Goal: Information Seeking & Learning: Learn about a topic

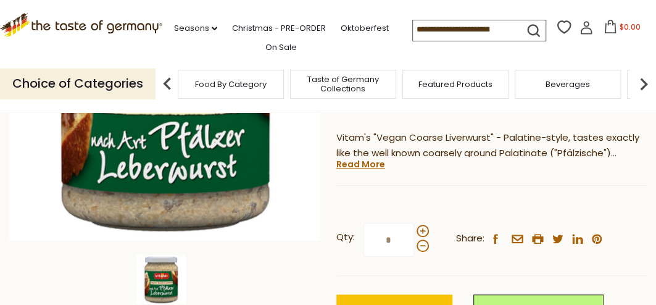
scroll to position [185, 0]
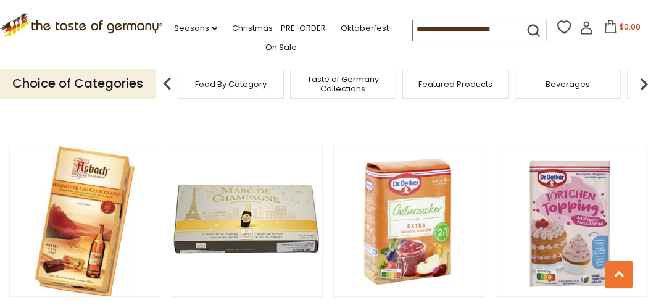
scroll to position [2469, 0]
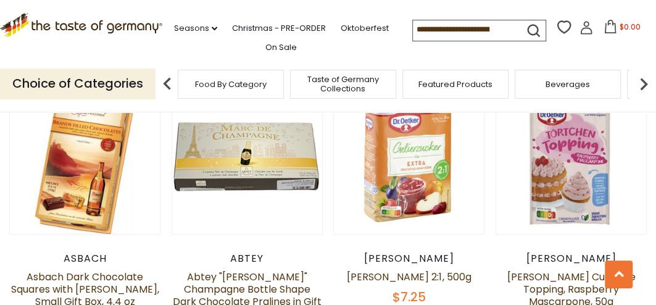
click at [642, 85] on img at bounding box center [643, 84] width 25 height 25
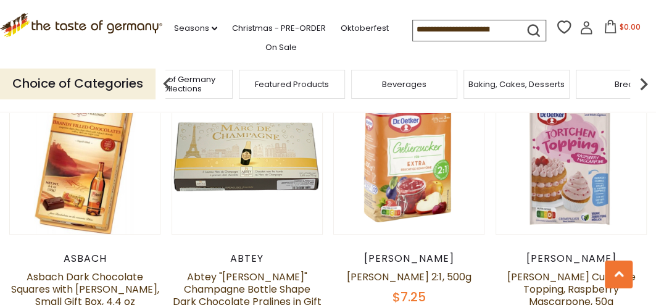
click at [517, 89] on div "Baking, Cakes, Desserts" at bounding box center [517, 84] width 106 height 29
click at [501, 86] on span "Baking, Cakes, Desserts" at bounding box center [525, 84] width 96 height 9
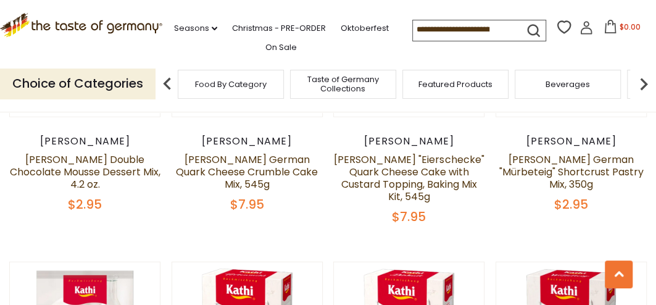
scroll to position [1111, 0]
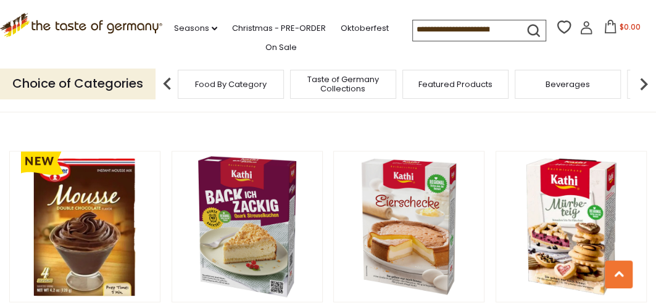
click at [640, 84] on img at bounding box center [643, 84] width 25 height 25
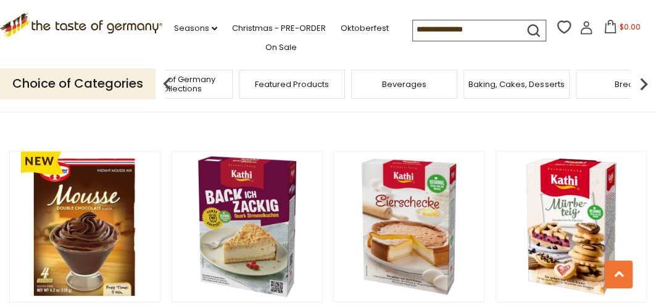
click at [640, 84] on img at bounding box center [643, 84] width 25 height 25
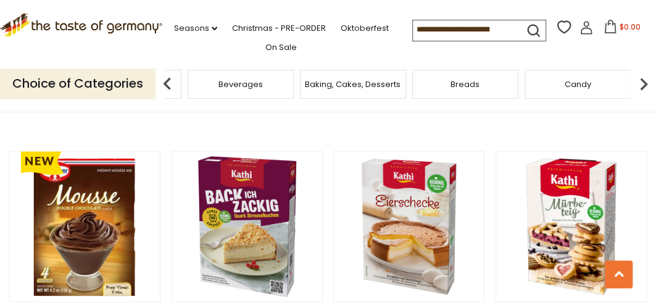
click at [464, 89] on div "Breads" at bounding box center [465, 84] width 106 height 29
click at [472, 82] on span "Breads" at bounding box center [465, 84] width 29 height 9
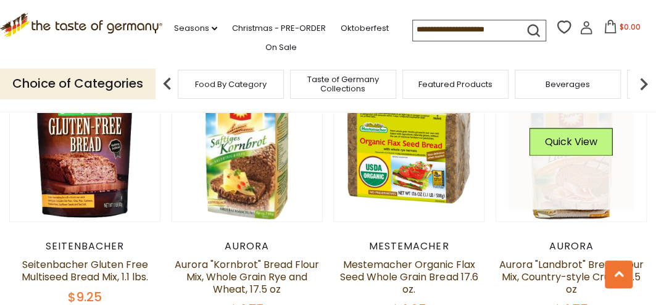
scroll to position [926, 0]
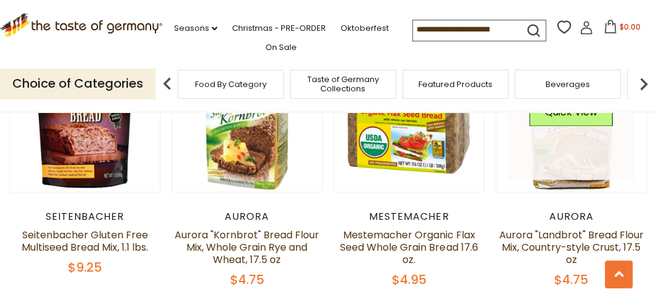
click at [576, 160] on link at bounding box center [571, 117] width 126 height 126
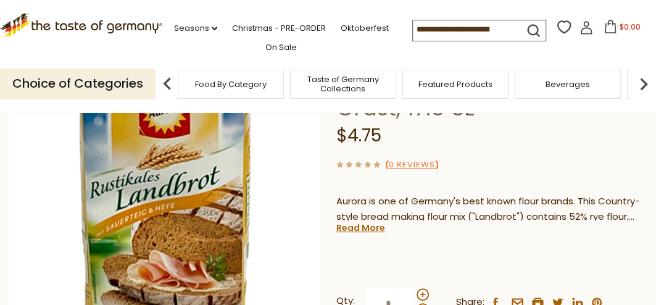
scroll to position [185, 0]
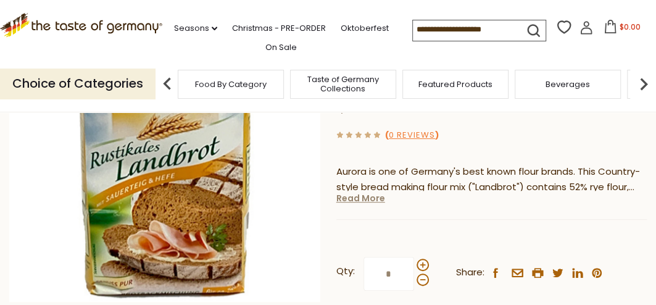
click at [367, 199] on link "Read More" at bounding box center [360, 198] width 49 height 12
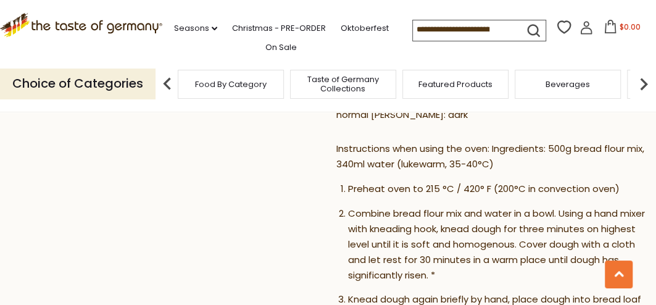
scroll to position [617, 0]
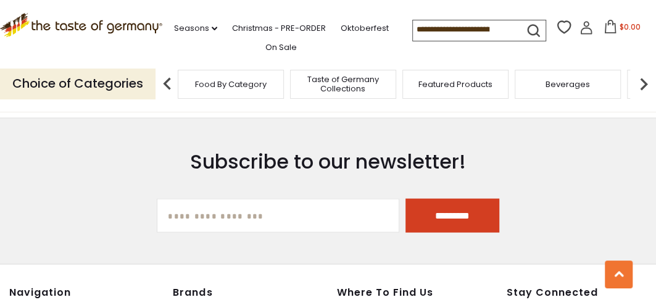
scroll to position [3042, 0]
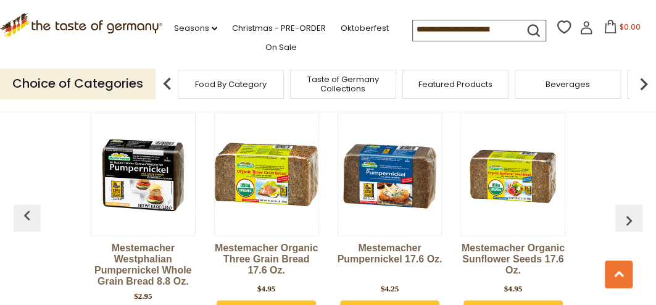
click at [643, 81] on img at bounding box center [643, 84] width 25 height 25
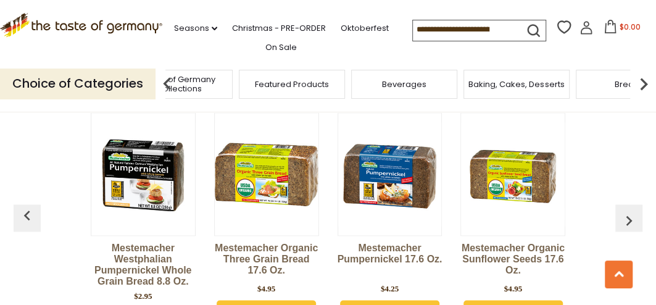
click at [643, 80] on img at bounding box center [643, 84] width 25 height 25
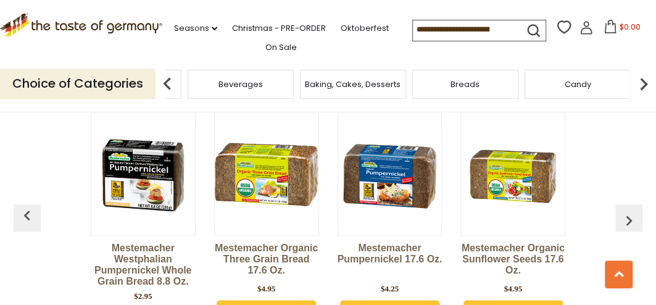
click at [643, 80] on img at bounding box center [643, 84] width 25 height 25
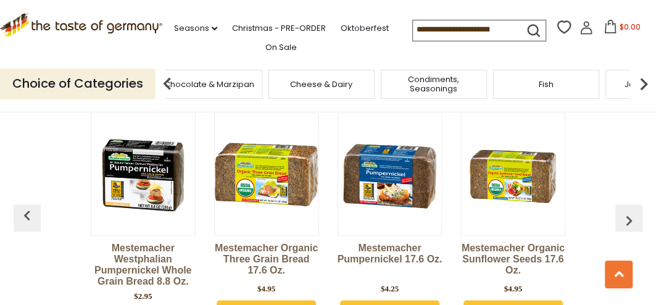
click at [643, 80] on img at bounding box center [643, 84] width 25 height 25
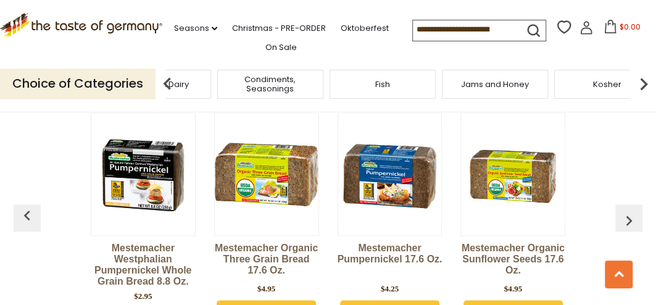
click at [643, 80] on img at bounding box center [643, 84] width 25 height 25
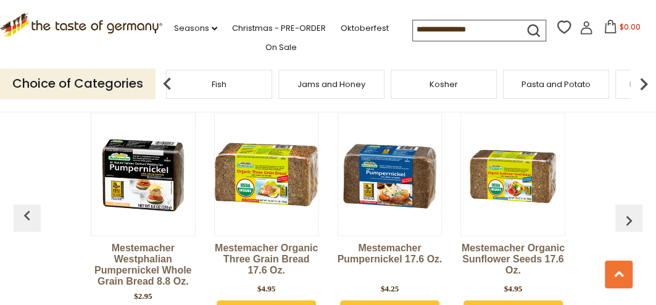
click at [643, 80] on img at bounding box center [643, 84] width 25 height 25
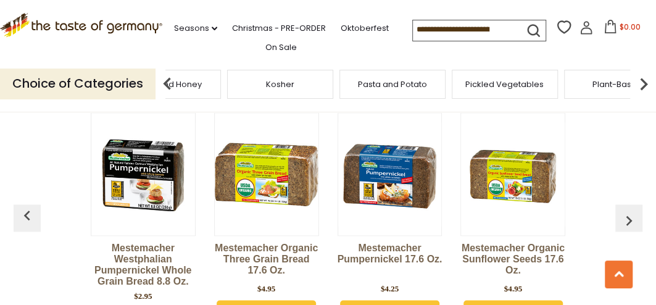
click at [643, 80] on img at bounding box center [643, 84] width 25 height 25
click at [641, 85] on img at bounding box center [643, 84] width 25 height 25
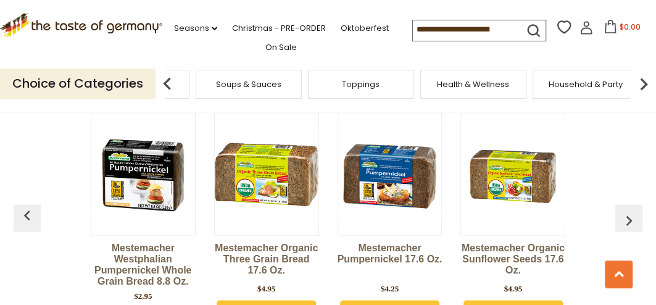
click at [167, 81] on img at bounding box center [167, 84] width 25 height 25
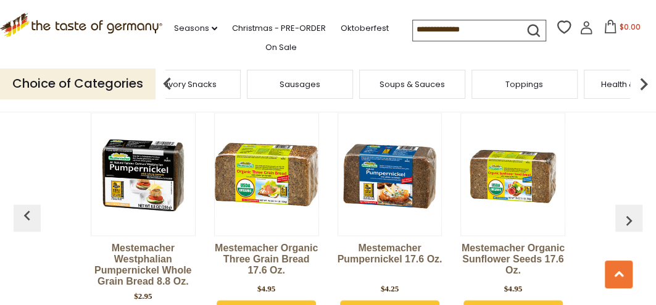
click at [293, 86] on span "Sausages" at bounding box center [300, 84] width 41 height 9
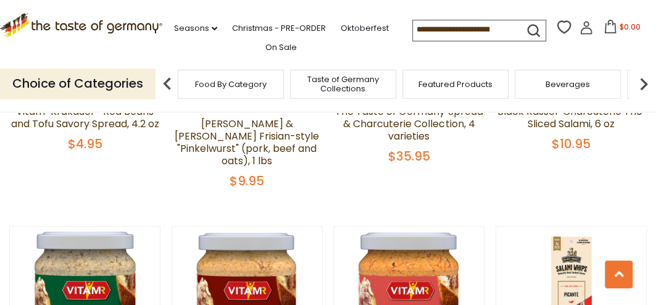
scroll to position [926, 0]
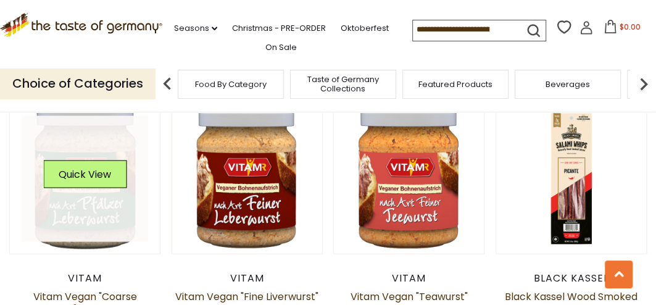
click at [106, 159] on link at bounding box center [85, 178] width 126 height 126
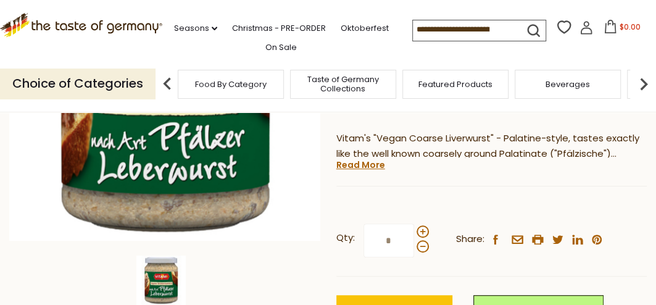
scroll to position [247, 0]
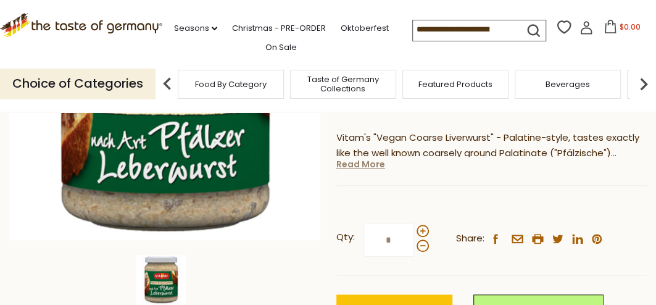
click at [367, 158] on link "Read More" at bounding box center [360, 164] width 49 height 12
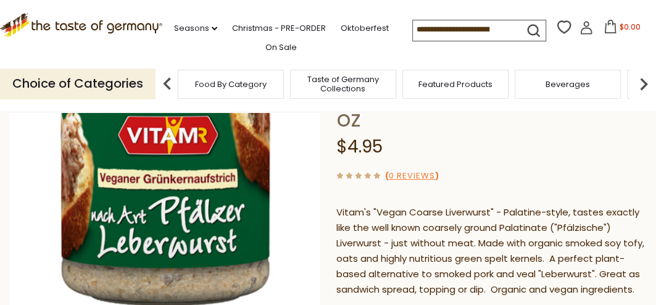
scroll to position [62, 0]
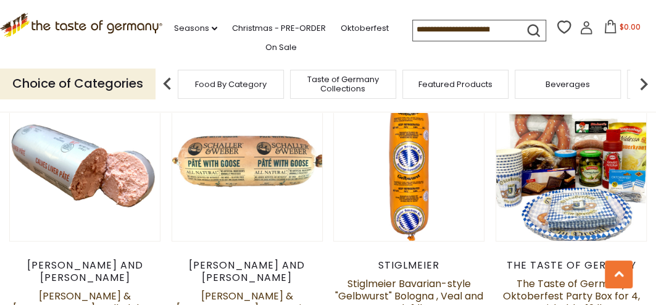
scroll to position [2716, 0]
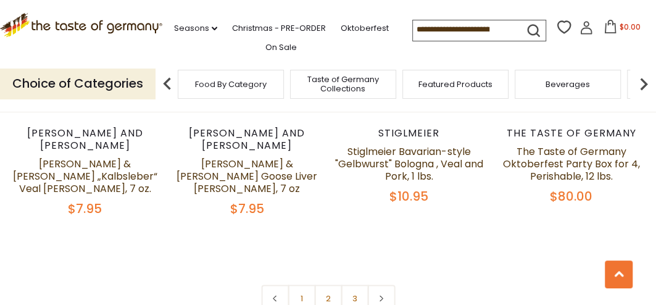
scroll to position [2778, 0]
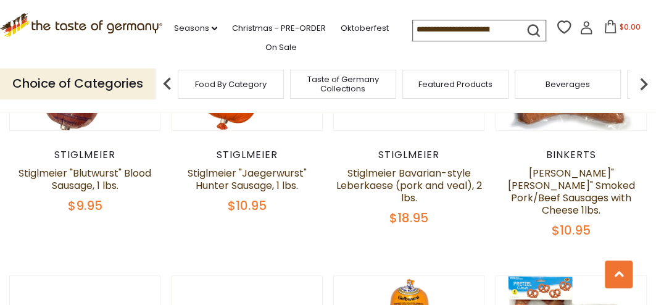
scroll to position [2839, 0]
